Goal: Book appointment/travel/reservation

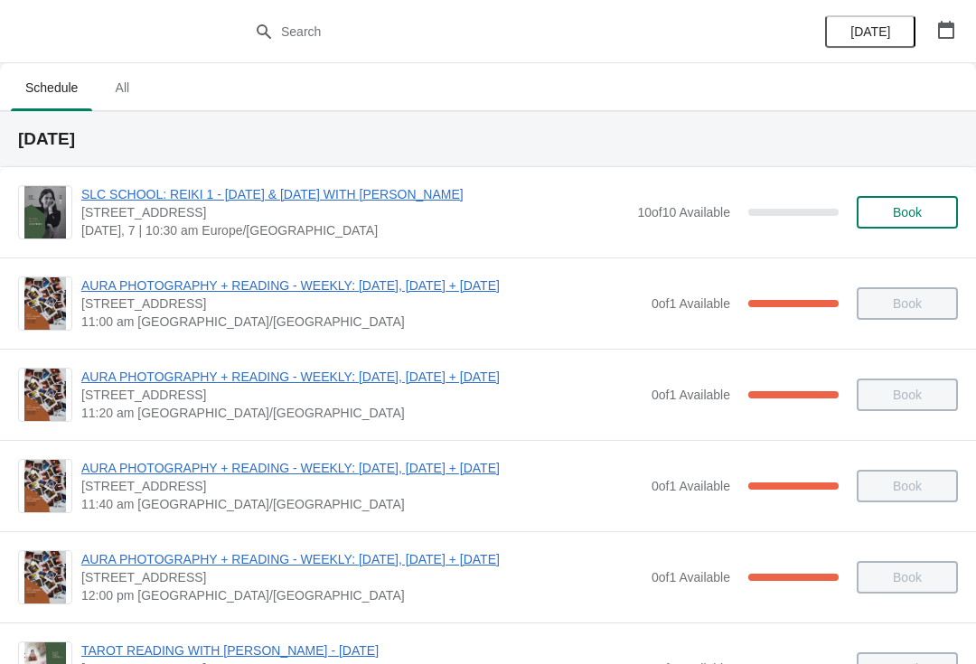
click at [953, 45] on button "button" at bounding box center [946, 30] width 33 height 33
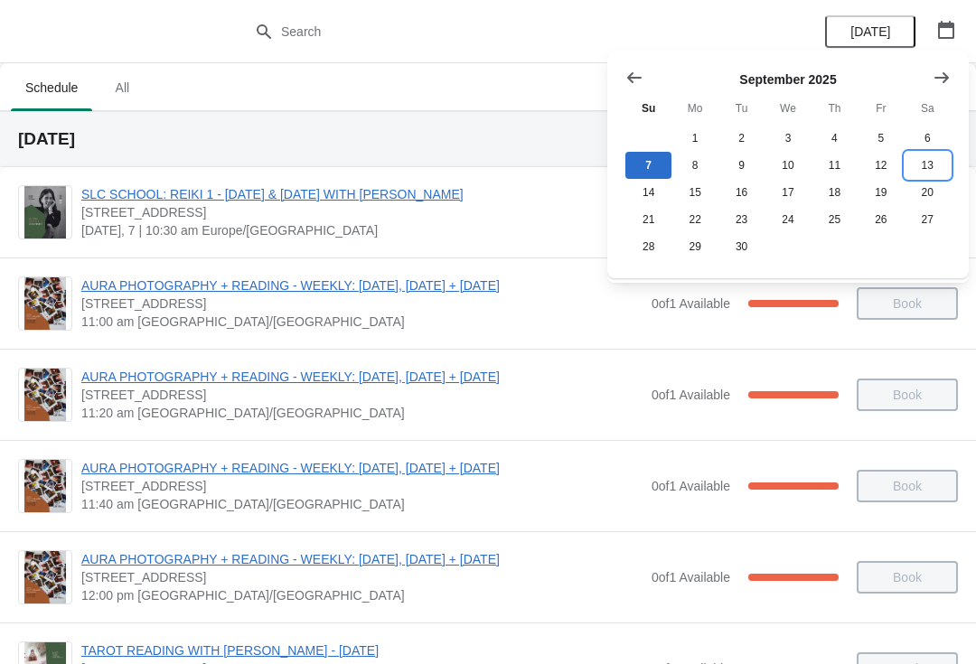
click at [927, 169] on button "13" at bounding box center [928, 165] width 46 height 27
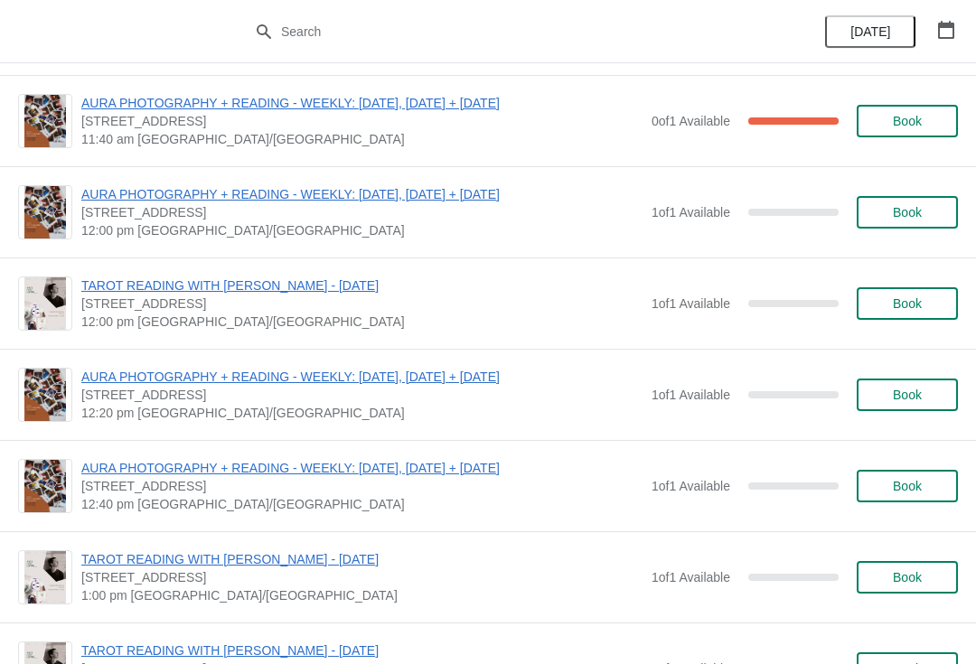
scroll to position [1789, 0]
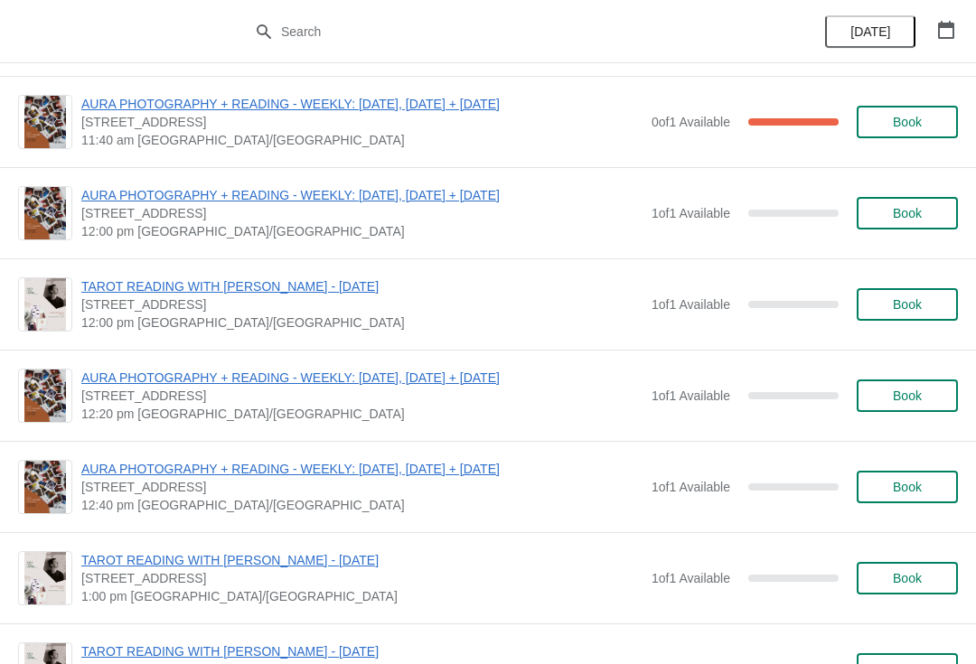
click at [914, 411] on button "Book" at bounding box center [907, 396] width 101 height 33
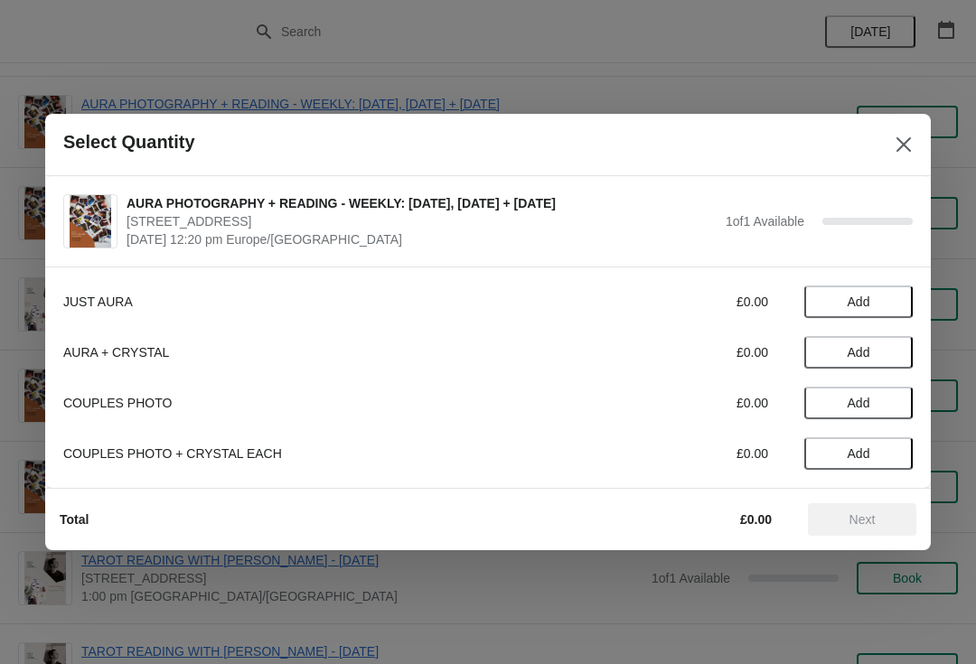
click at [866, 305] on span "Add" at bounding box center [859, 302] width 23 height 14
click at [869, 522] on span "Next" at bounding box center [863, 520] width 26 height 14
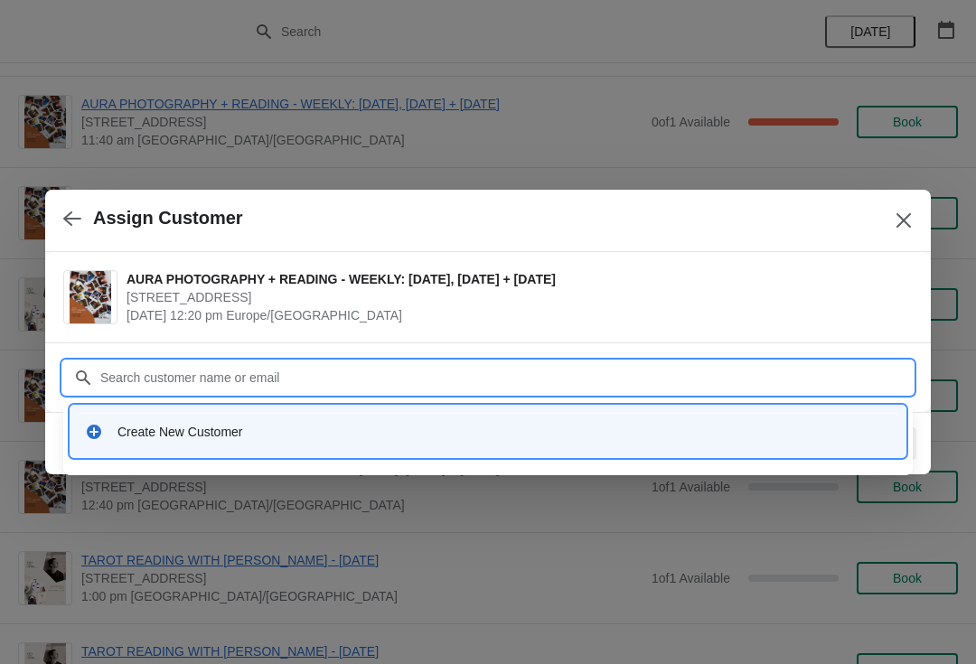
click at [542, 428] on div "Create New Customer" at bounding box center [505, 432] width 774 height 18
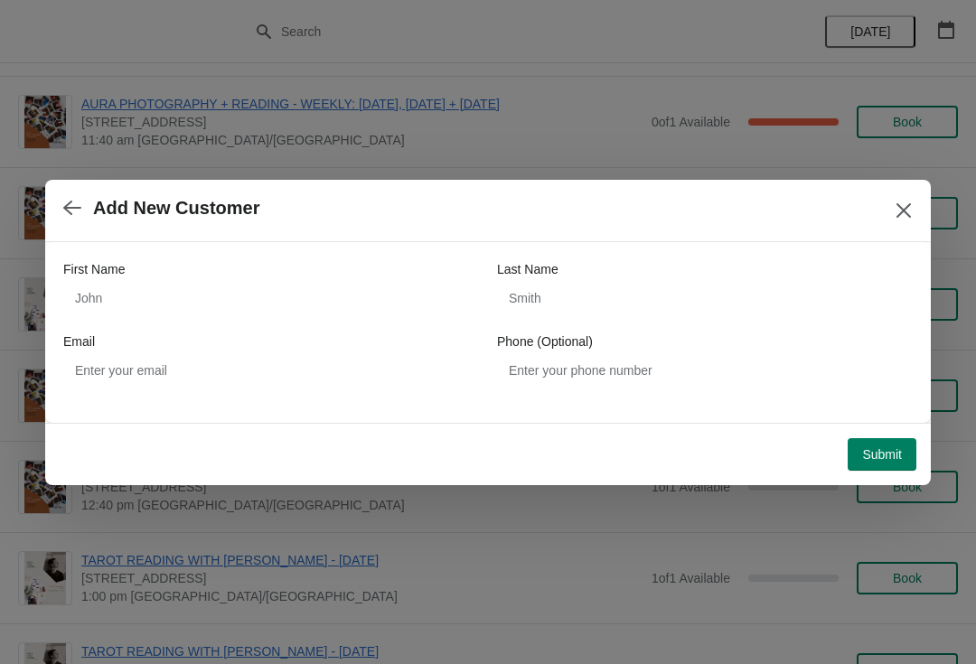
click at [86, 219] on button "button" at bounding box center [72, 208] width 33 height 35
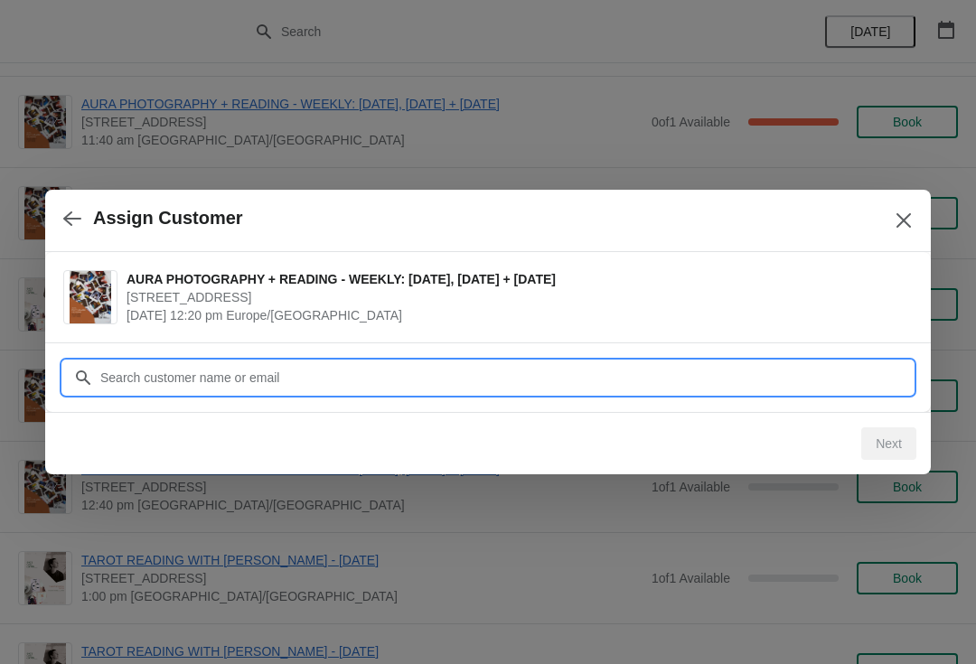
click at [338, 383] on input "Customer" at bounding box center [506, 378] width 814 height 33
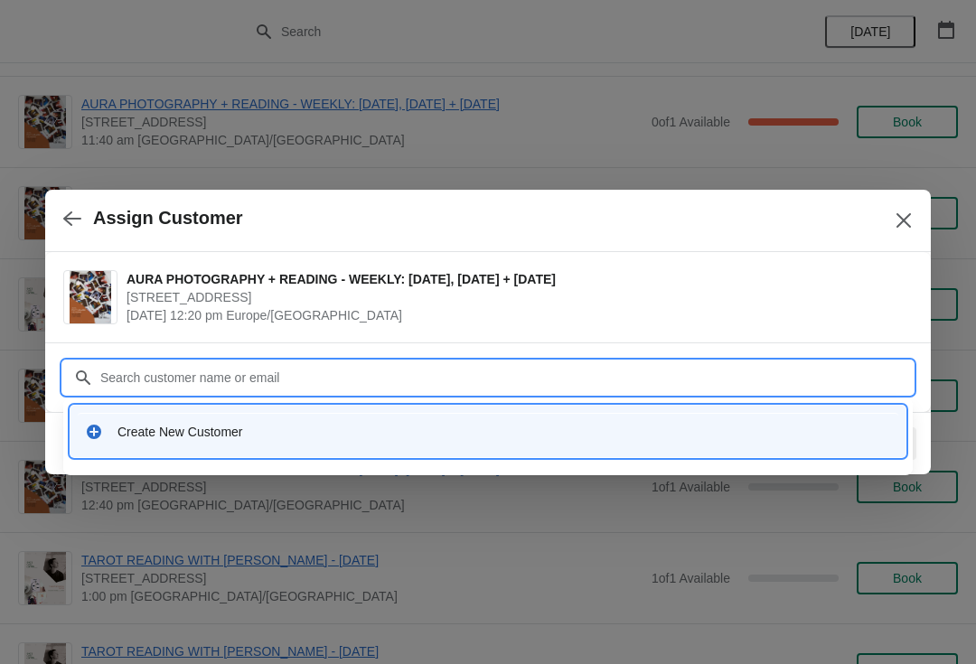
click at [420, 374] on input "Customer" at bounding box center [506, 378] width 814 height 33
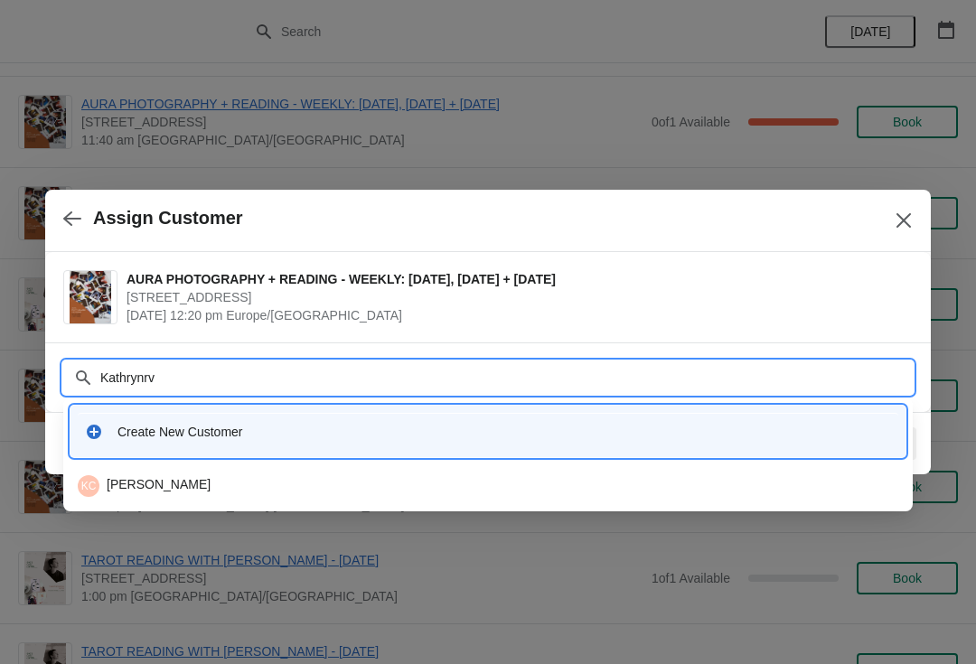
type input "Kathrynr"
click at [215, 486] on div "[PERSON_NAME] [PERSON_NAME] Chorley" at bounding box center [488, 486] width 821 height 22
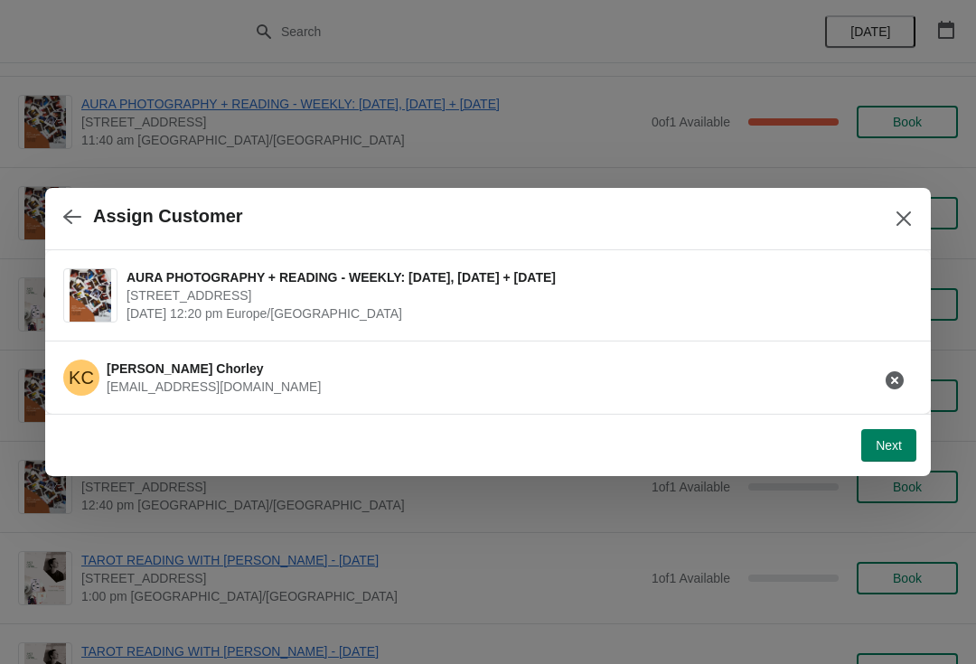
click at [881, 460] on button "Next" at bounding box center [888, 445] width 55 height 33
select select "Yes"
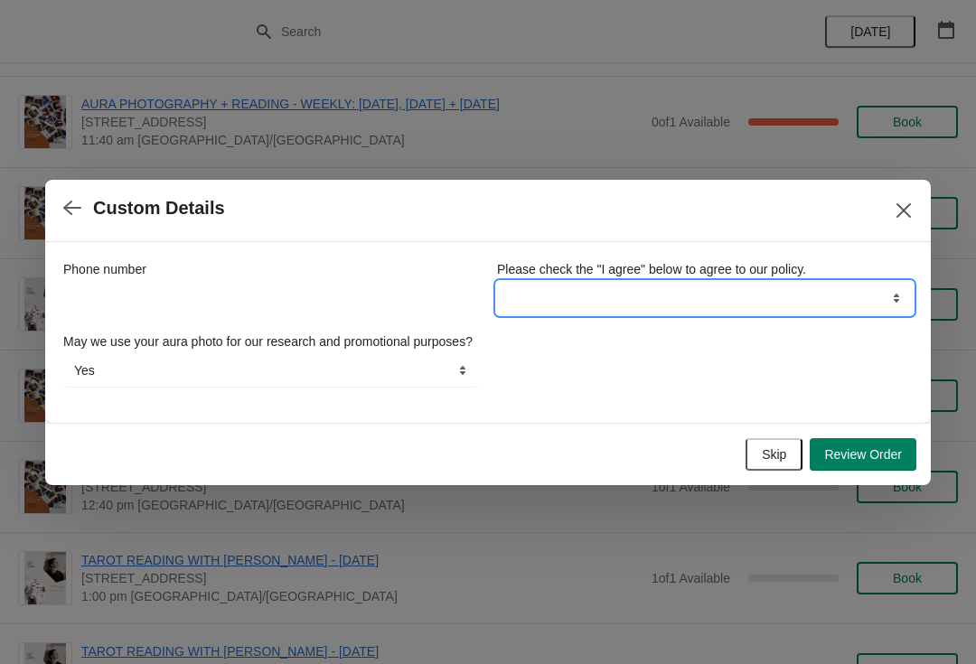
click at [780, 295] on select "I agree" at bounding box center [705, 298] width 416 height 33
select select "I agree"
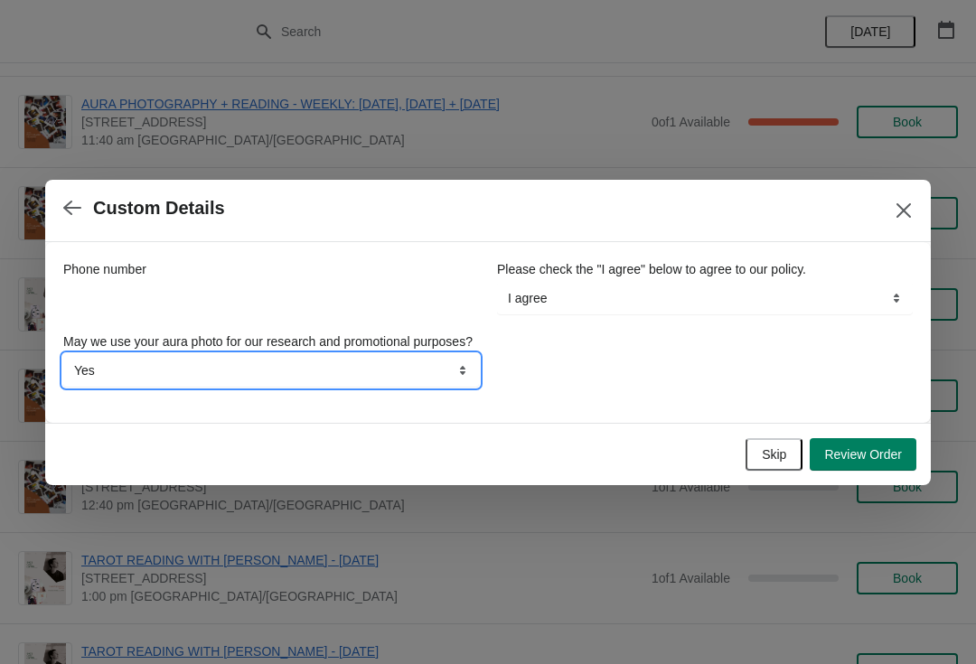
click at [407, 379] on select "Yes No" at bounding box center [271, 370] width 416 height 33
select select "No"
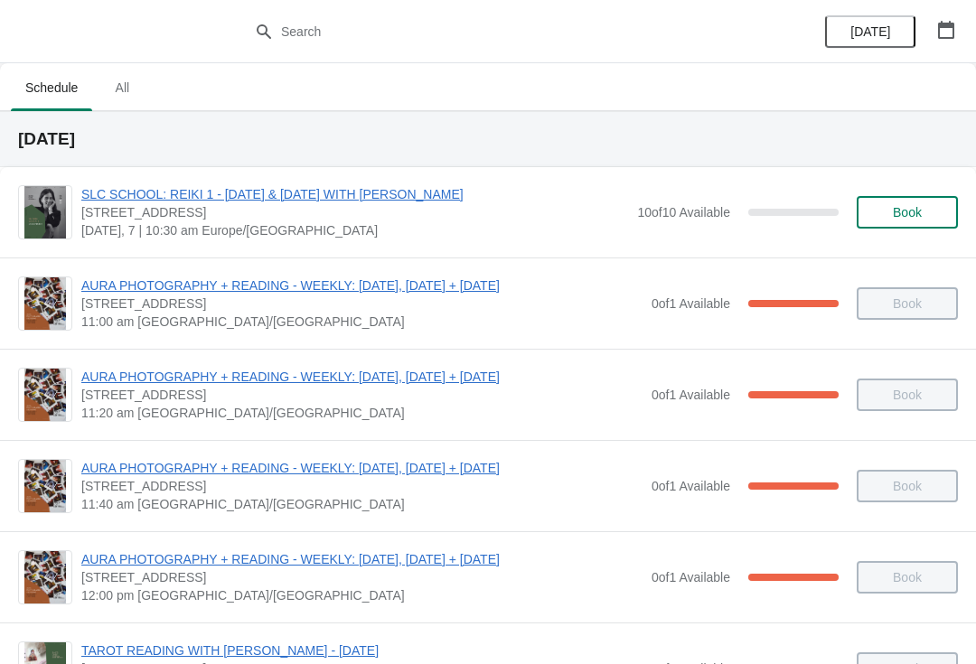
click at [940, 32] on icon "button" at bounding box center [946, 30] width 18 height 18
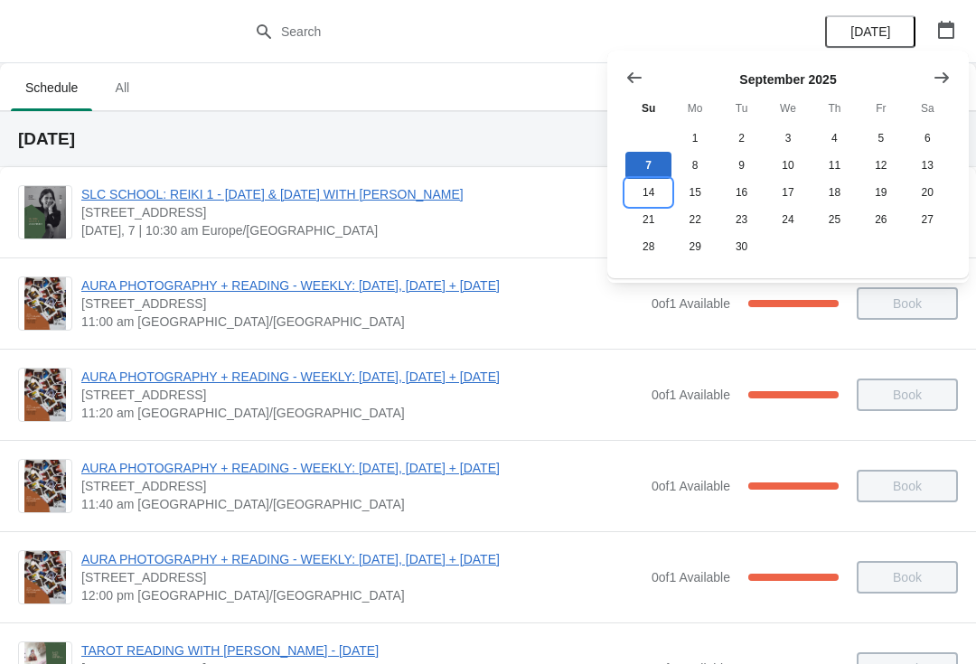
click at [655, 189] on button "14" at bounding box center [649, 192] width 46 height 27
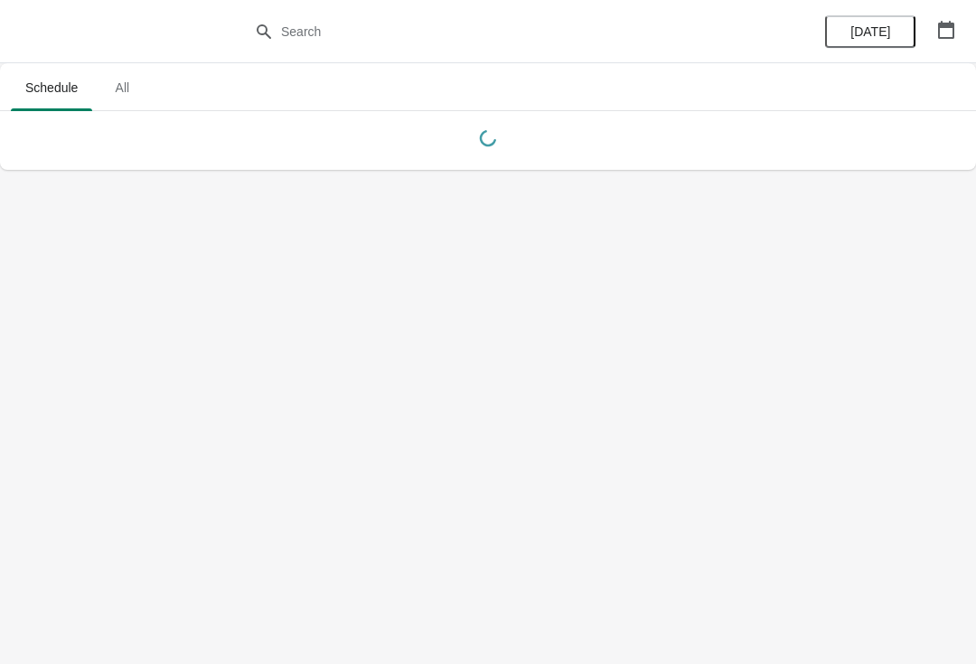
click at [668, 546] on body "Schedule All Schedule All Today" at bounding box center [488, 332] width 976 height 664
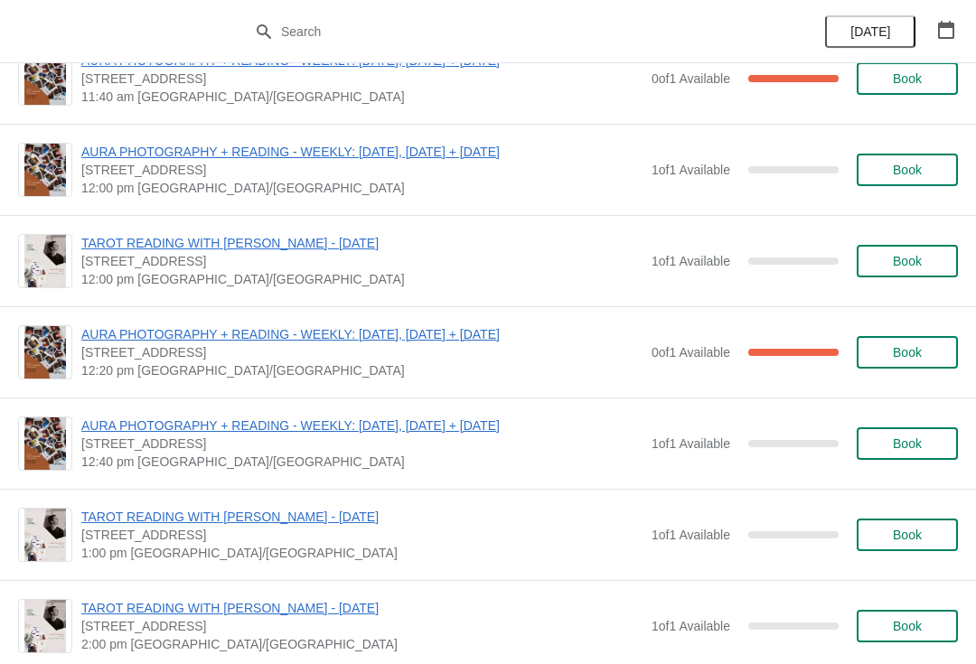
scroll to position [411, 0]
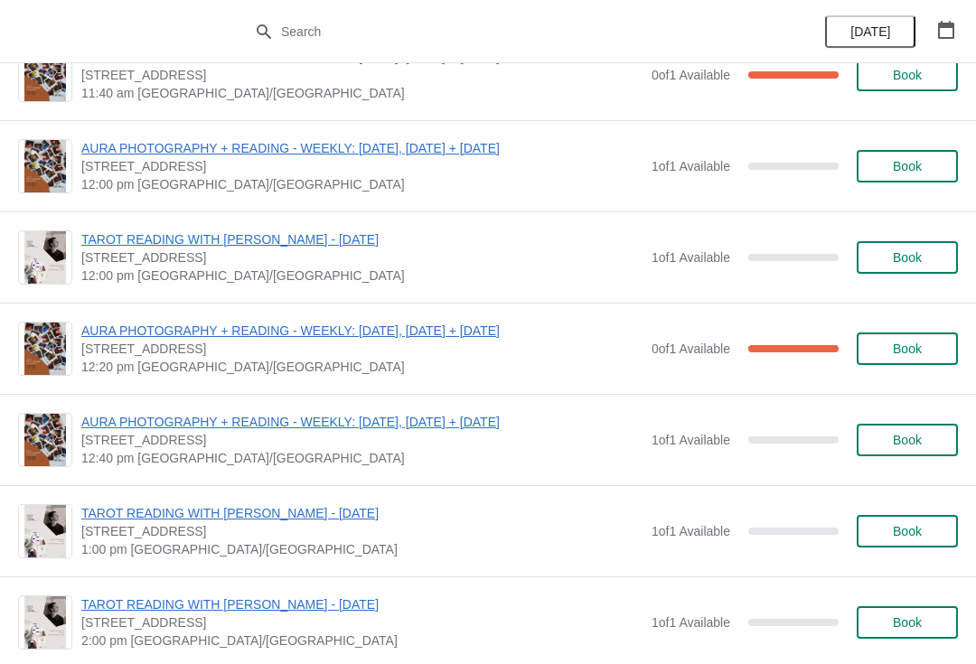
click at [893, 449] on button "Book" at bounding box center [907, 440] width 101 height 33
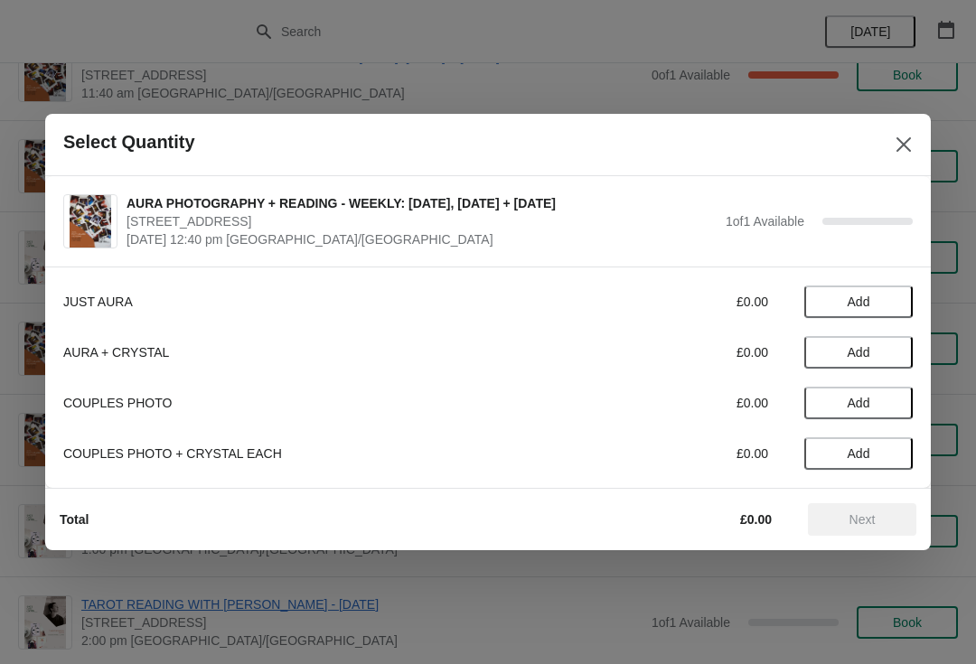
click at [854, 311] on button "Add" at bounding box center [859, 302] width 108 height 33
click at [892, 515] on span "Next" at bounding box center [863, 520] width 80 height 14
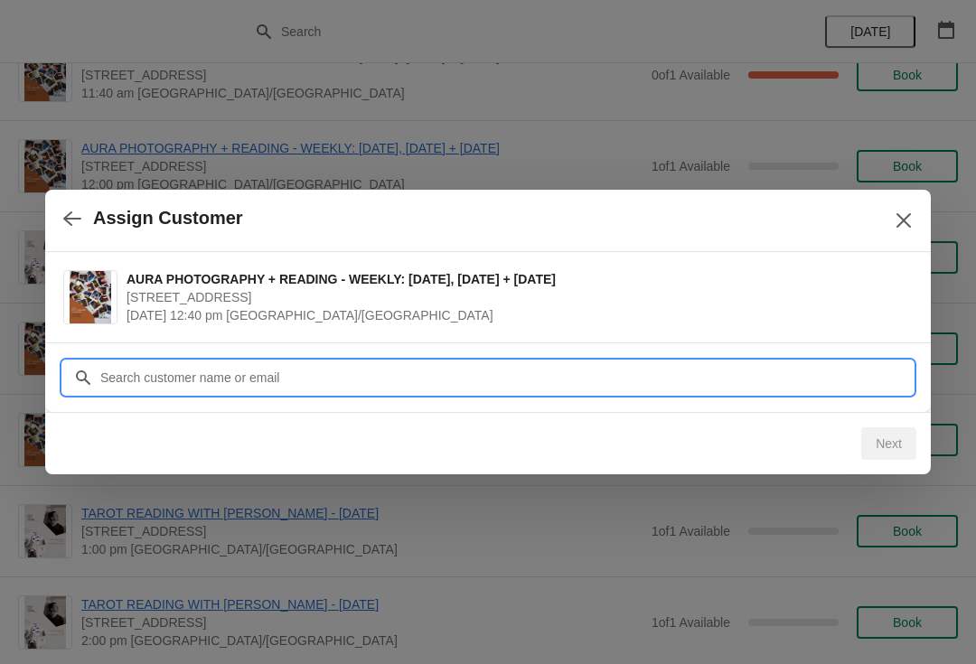
click at [742, 381] on input "Customer" at bounding box center [506, 378] width 814 height 33
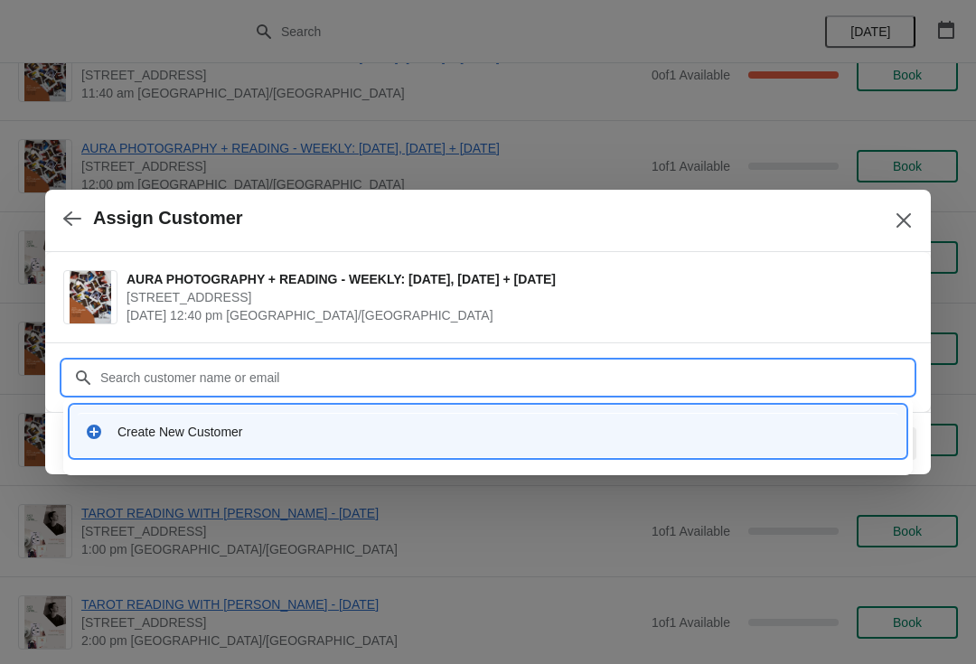
click at [650, 419] on div "Create New Customer" at bounding box center [488, 431] width 821 height 37
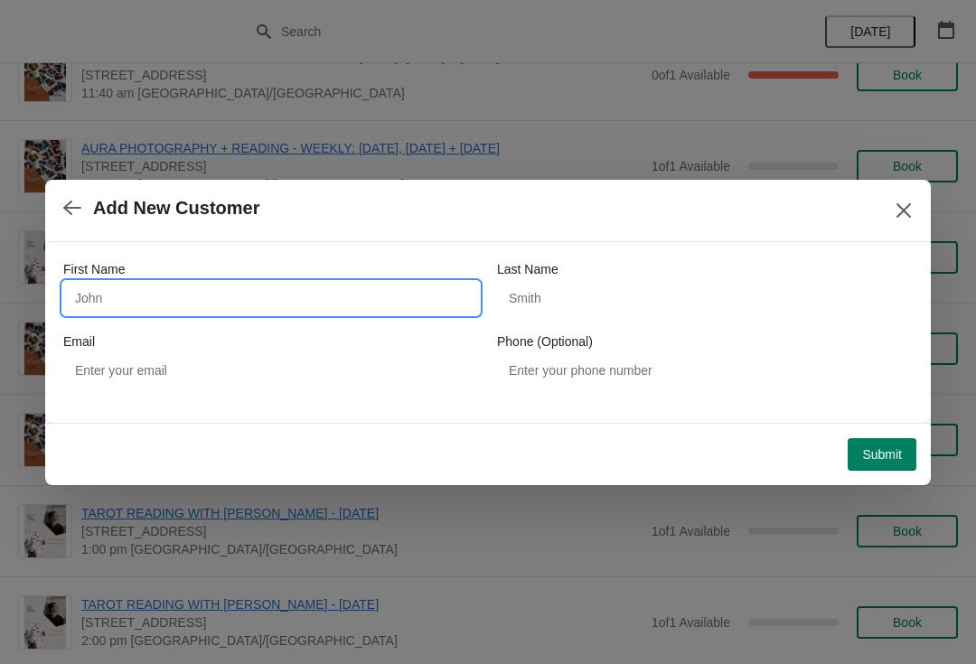
click at [309, 302] on input "First Name" at bounding box center [271, 298] width 416 height 33
type input "Coco"
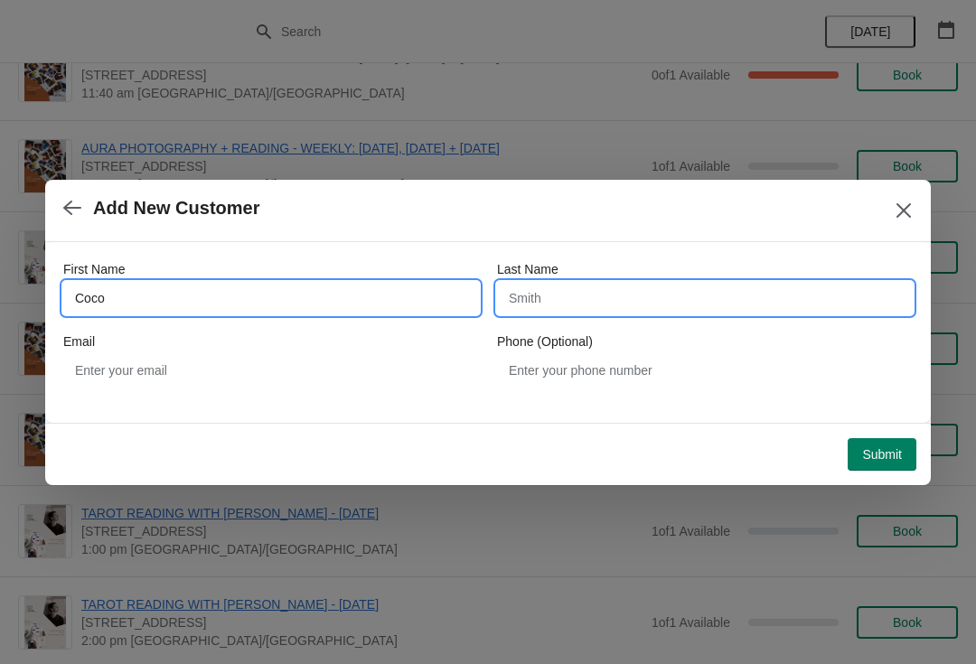
click at [695, 310] on input "Last Name" at bounding box center [705, 298] width 416 height 33
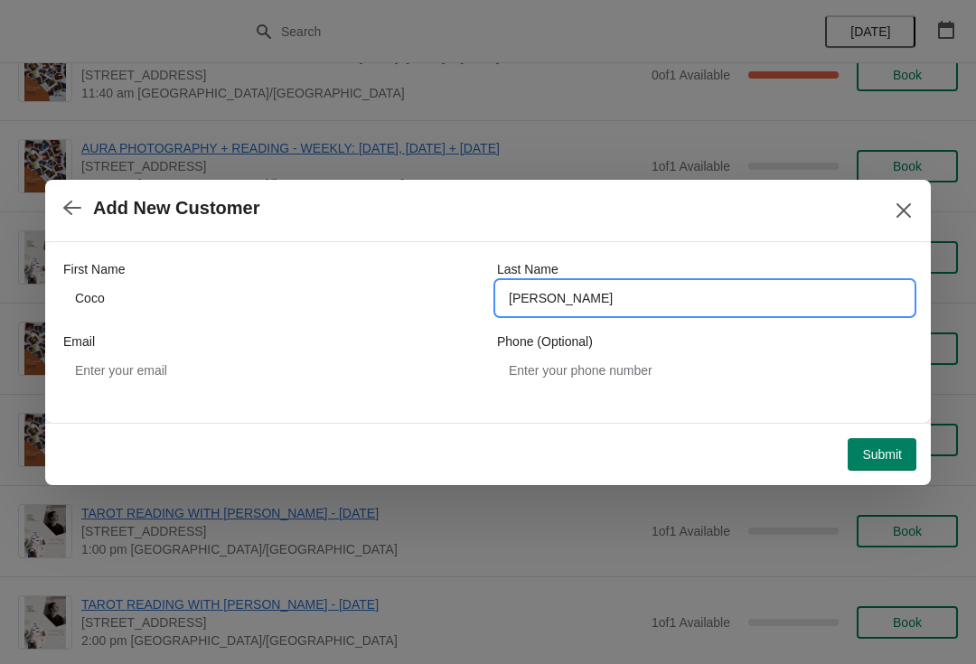
type input "Farinet-Brenner"
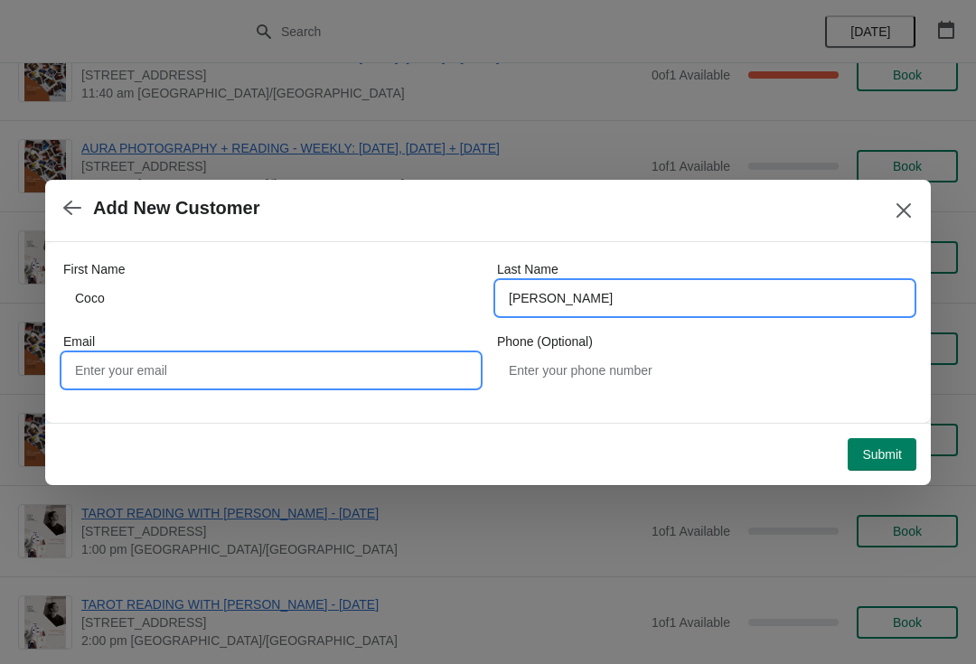
click at [244, 375] on input "Email" at bounding box center [271, 370] width 416 height 33
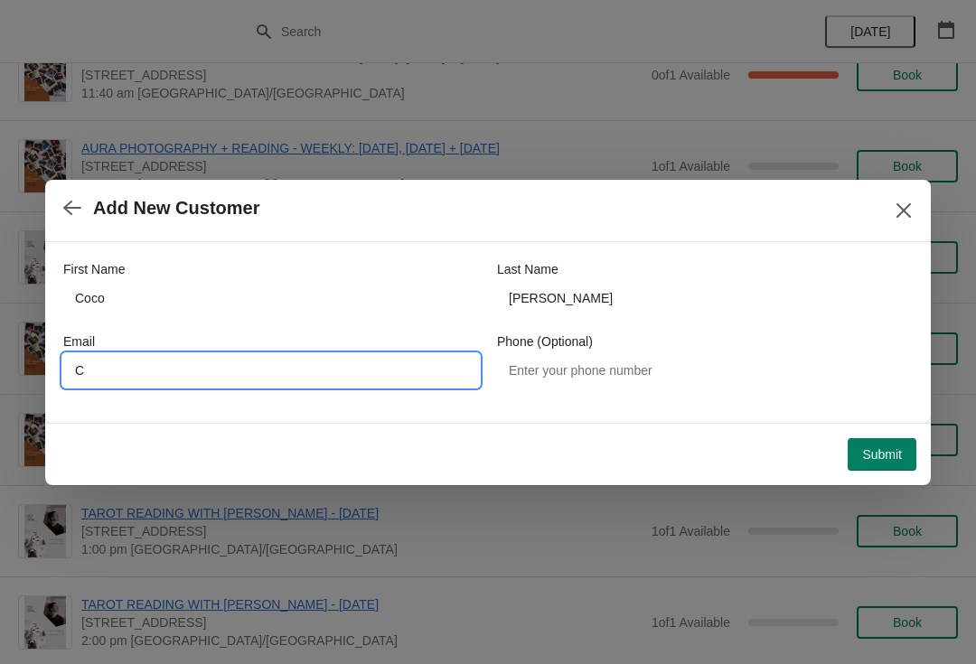
type input "C"
type input "cfarinetbrenner@gmail.com"
click at [886, 470] on button "Submit" at bounding box center [882, 454] width 69 height 33
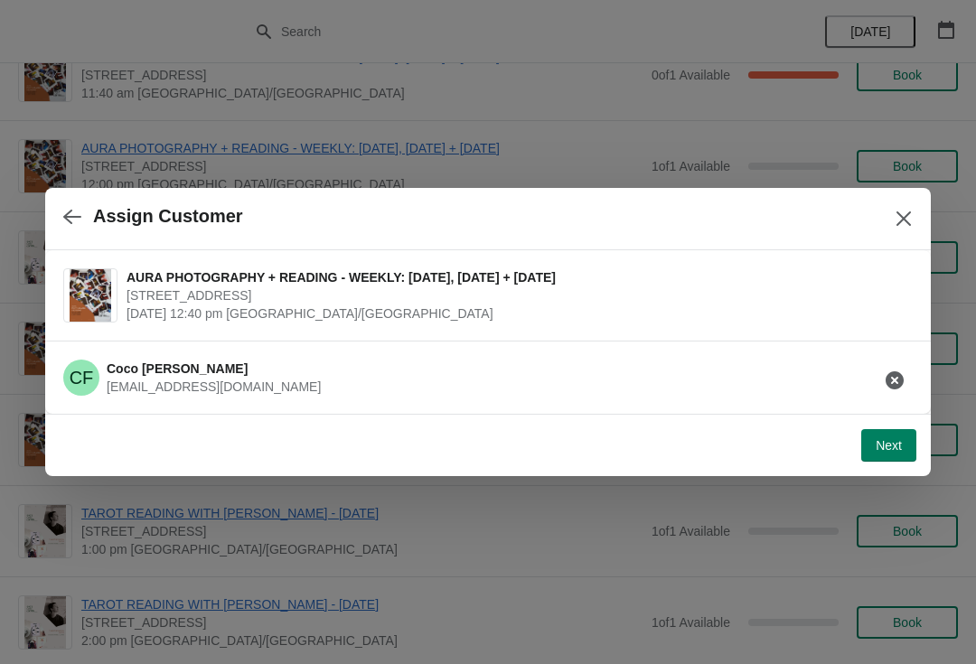
click at [885, 455] on button "Next" at bounding box center [888, 445] width 55 height 33
select select "Yes"
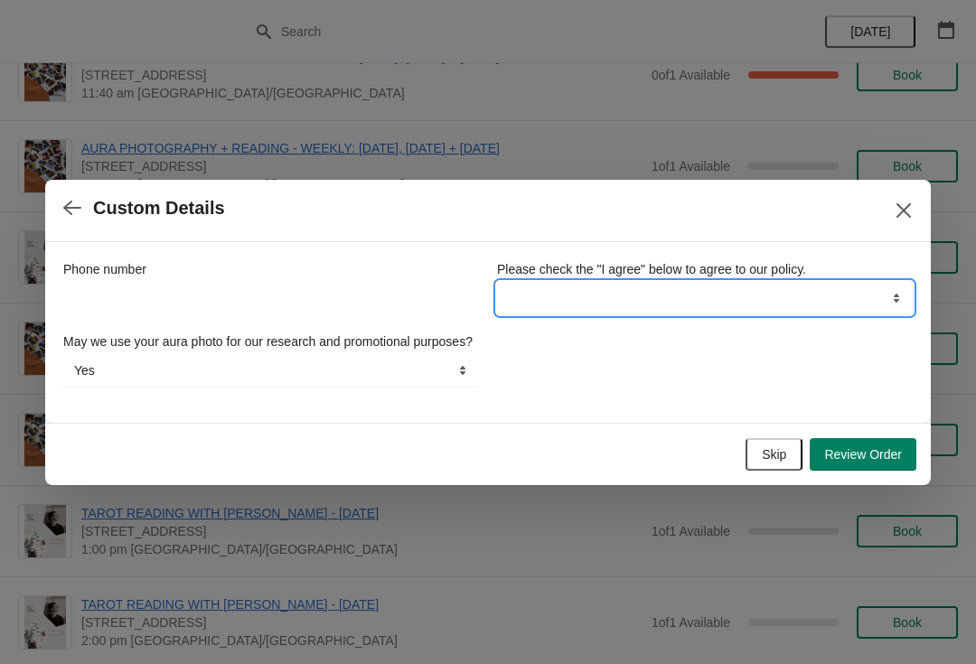
click at [855, 297] on select "I agree" at bounding box center [705, 298] width 416 height 33
select select "I agree"
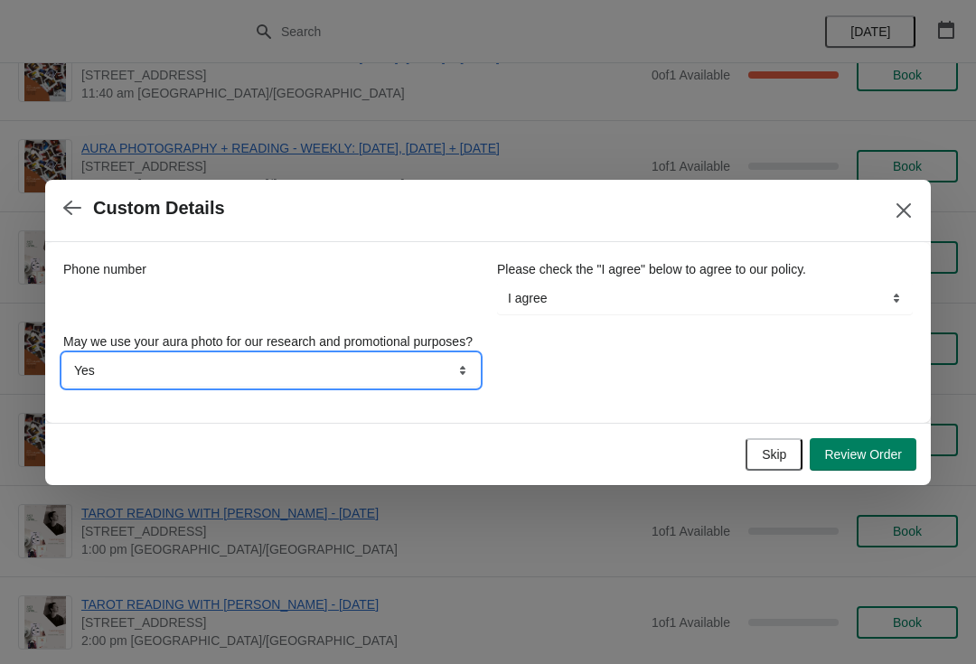
click at [448, 387] on select "Yes No" at bounding box center [271, 370] width 416 height 33
